Goal: Task Accomplishment & Management: Manage account settings

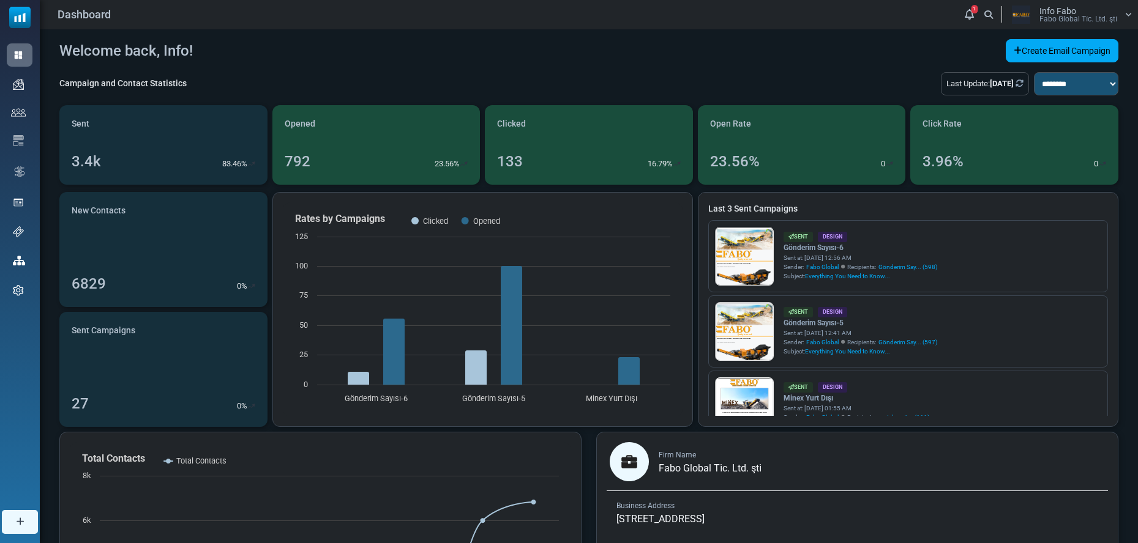
click at [1122, 21] on div "Info Fabo Fabo Global Ti̇c. Ltd. şti̇" at bounding box center [1068, 15] width 126 height 18
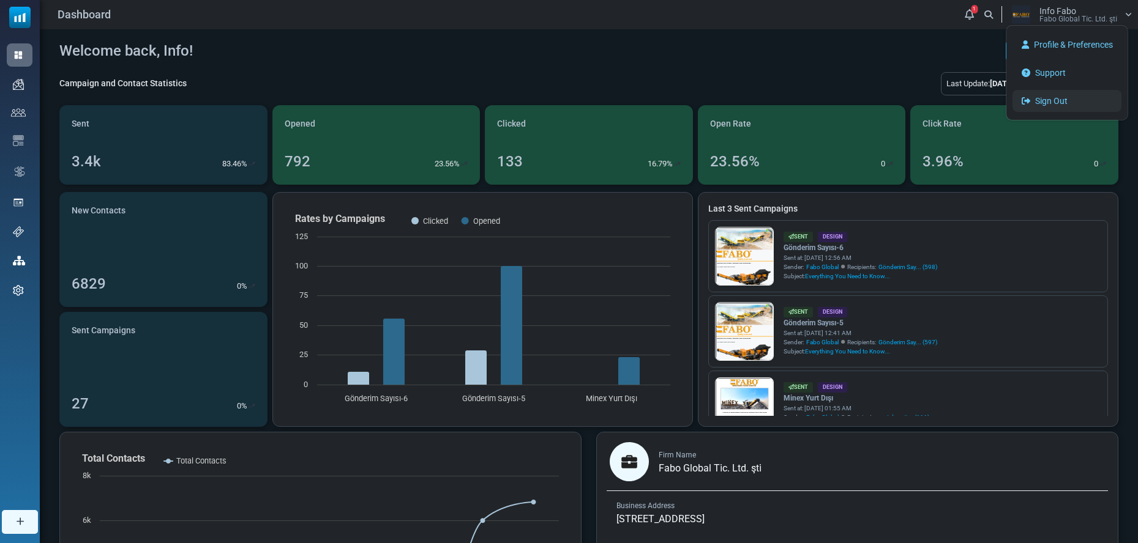
click at [1072, 95] on link "Sign Out" at bounding box center [1066, 101] width 109 height 22
